Goal: Task Accomplishment & Management: Use online tool/utility

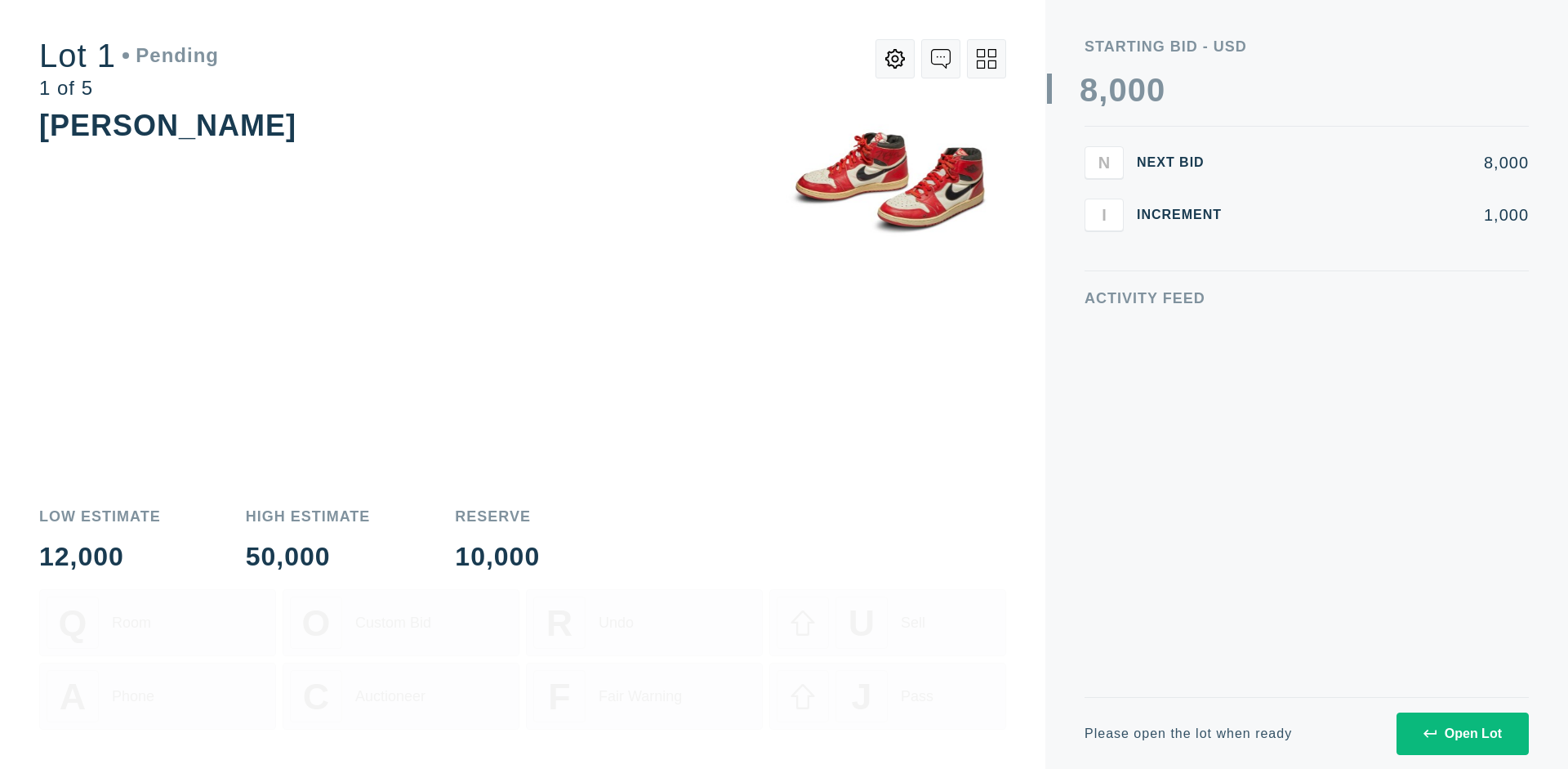
click at [1462, 733] on div "Open Lot" at bounding box center [1463, 733] width 78 height 15
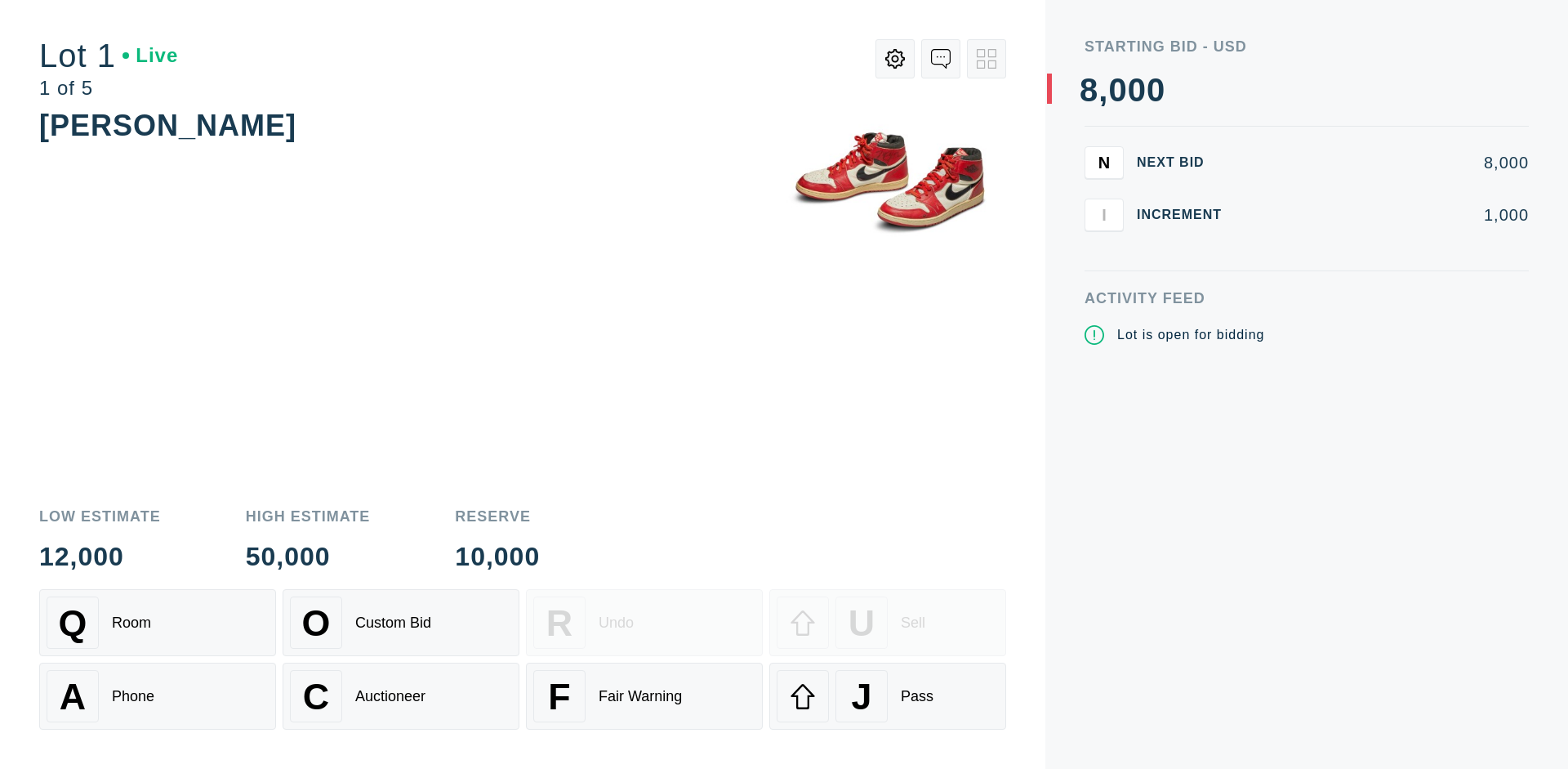
click at [158, 622] on div "Q Room" at bounding box center [158, 622] width 222 height 53
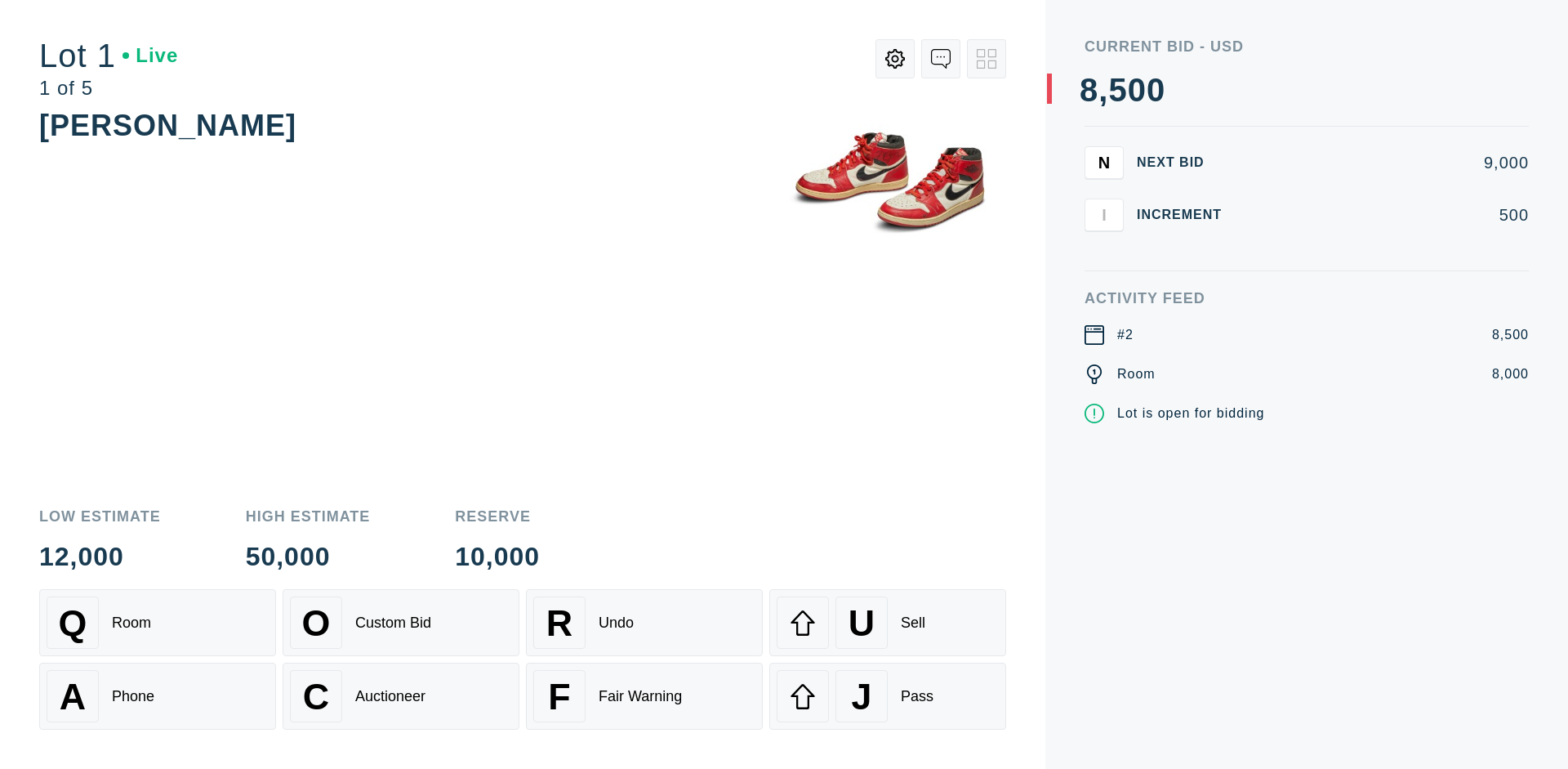
click at [158, 622] on div "Q Room" at bounding box center [158, 622] width 222 height 53
click at [158, 696] on div "A Phone" at bounding box center [158, 696] width 222 height 53
